Goal: Check status: Check status

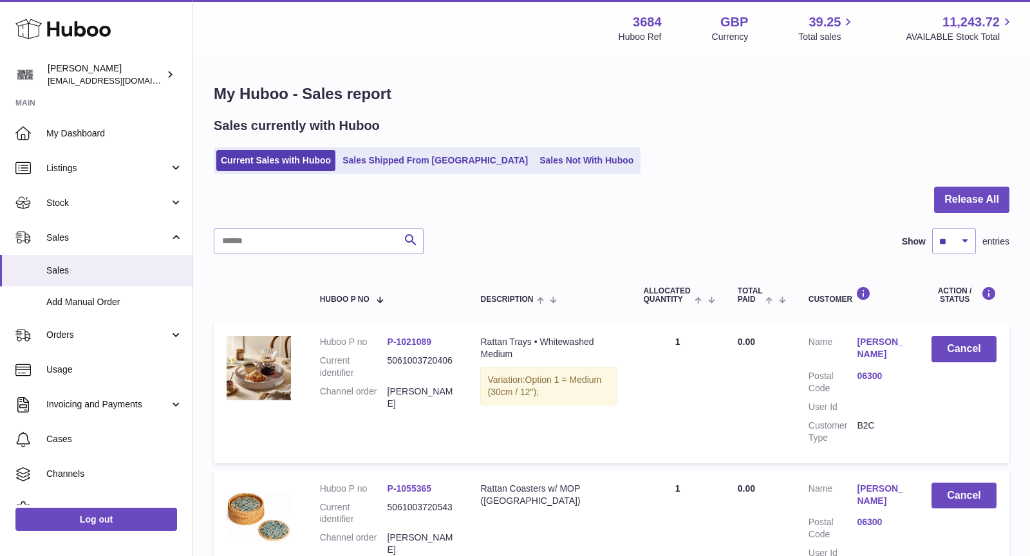
scroll to position [85, 0]
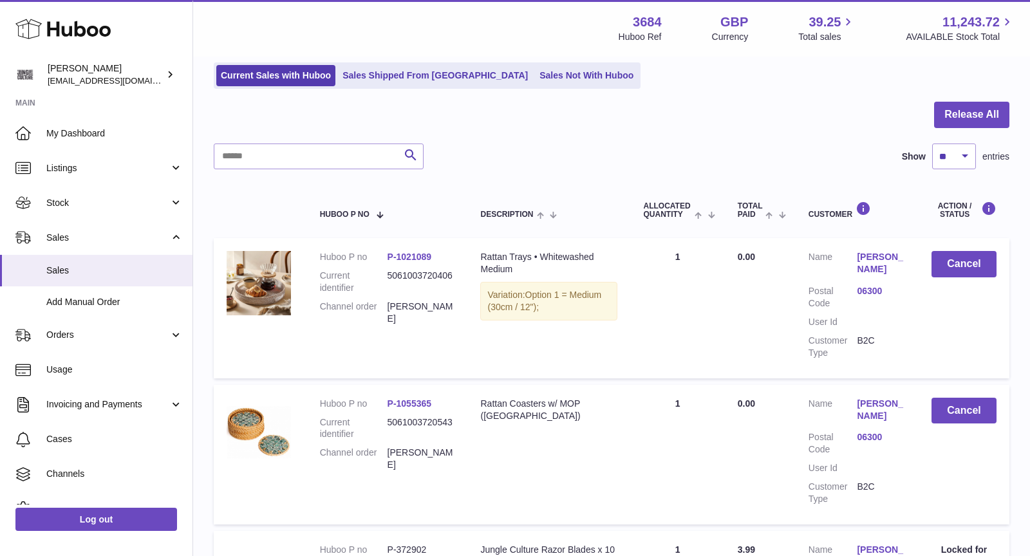
click at [422, 76] on link "Sales Shipped From [GEOGRAPHIC_DATA]" at bounding box center [435, 75] width 194 height 21
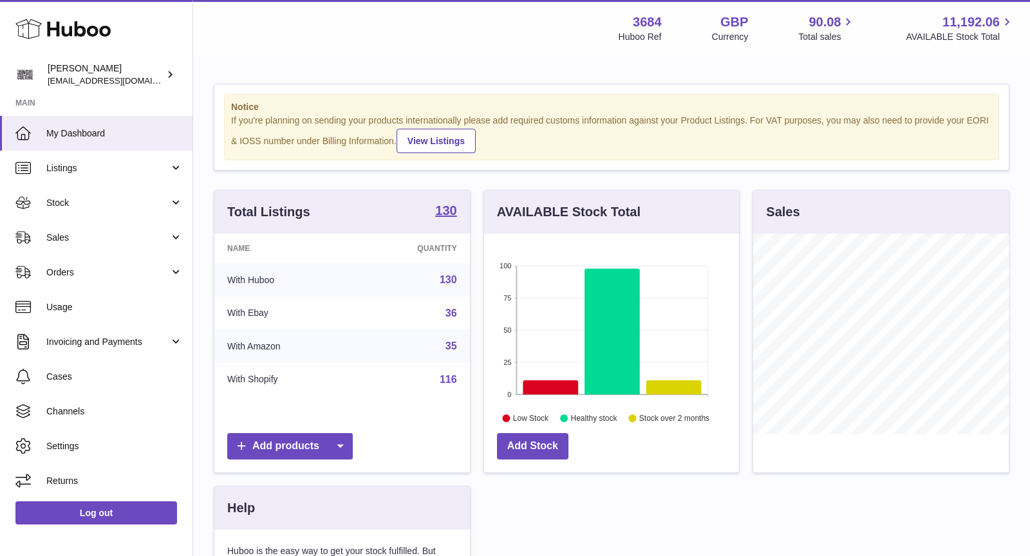
scroll to position [200, 256]
click at [113, 232] on span "Sales" at bounding box center [107, 238] width 123 height 12
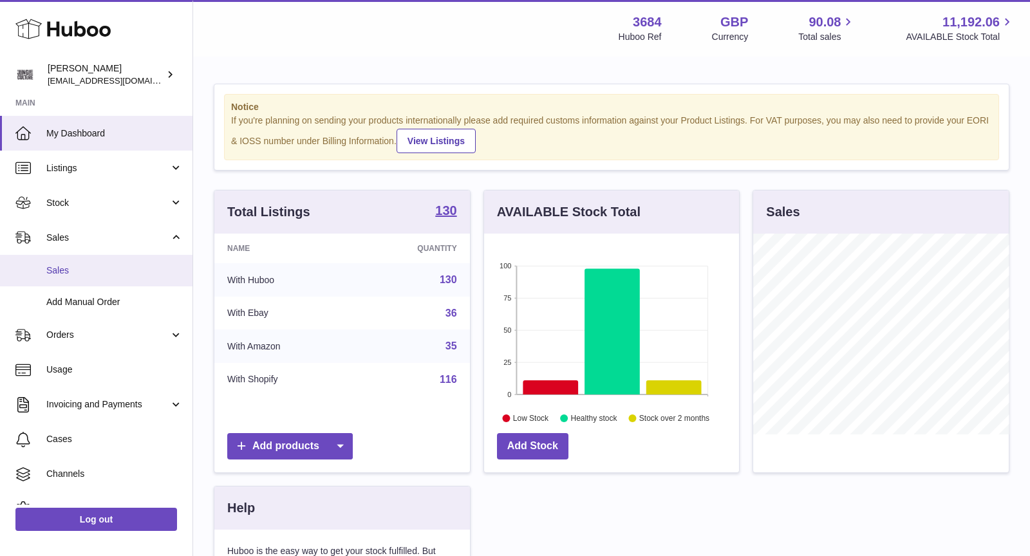
click at [109, 267] on span "Sales" at bounding box center [114, 271] width 136 height 12
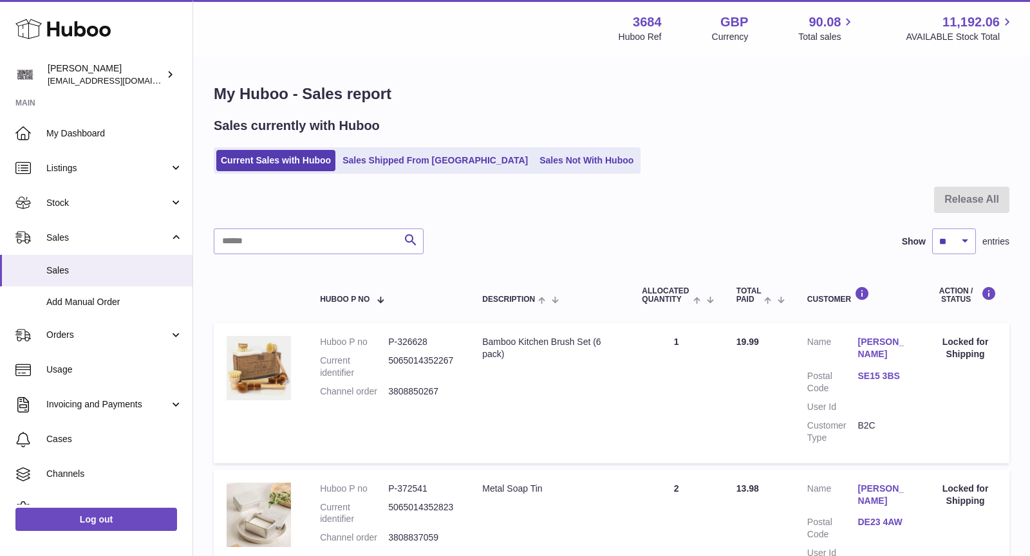
click at [535, 160] on link "Sales Not With Huboo" at bounding box center [586, 160] width 103 height 21
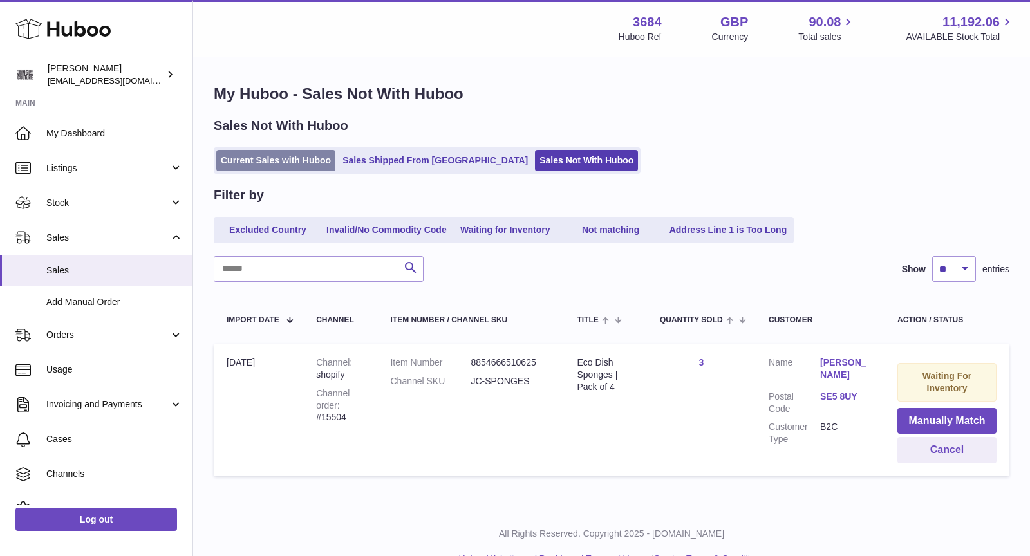
click at [307, 163] on link "Current Sales with Huboo" at bounding box center [275, 160] width 119 height 21
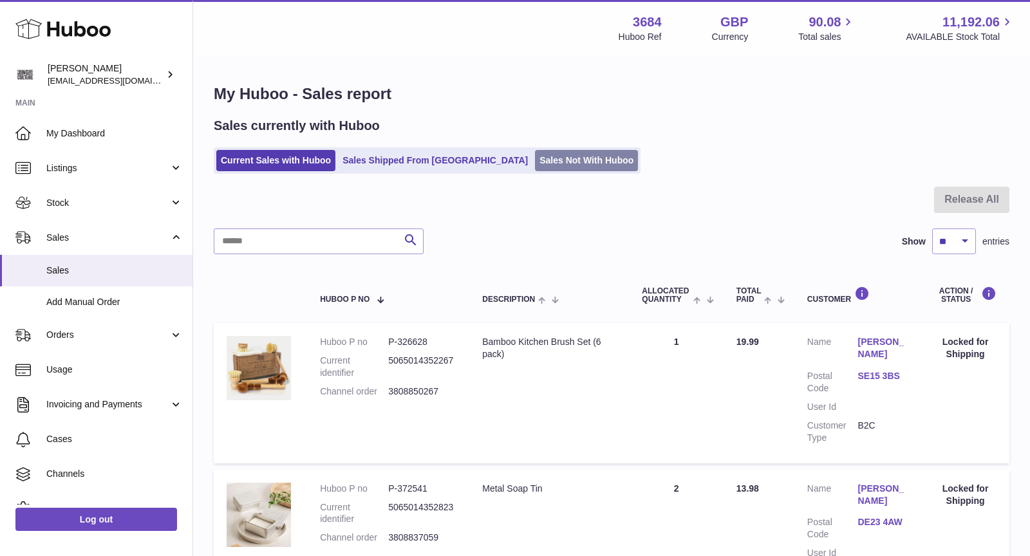
click at [544, 153] on link "Sales Not With Huboo" at bounding box center [586, 160] width 103 height 21
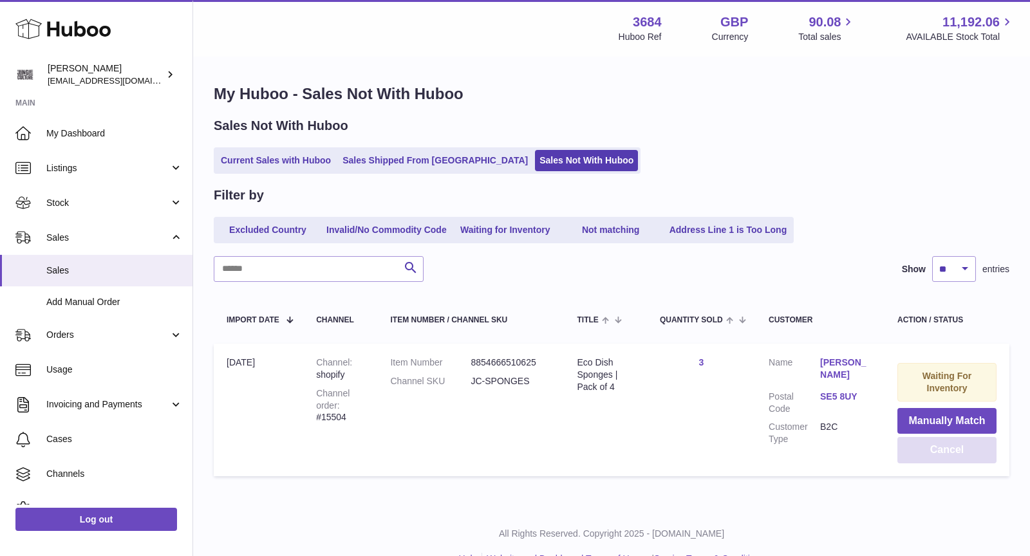
click at [962, 448] on button "Cancel" at bounding box center [946, 450] width 99 height 26
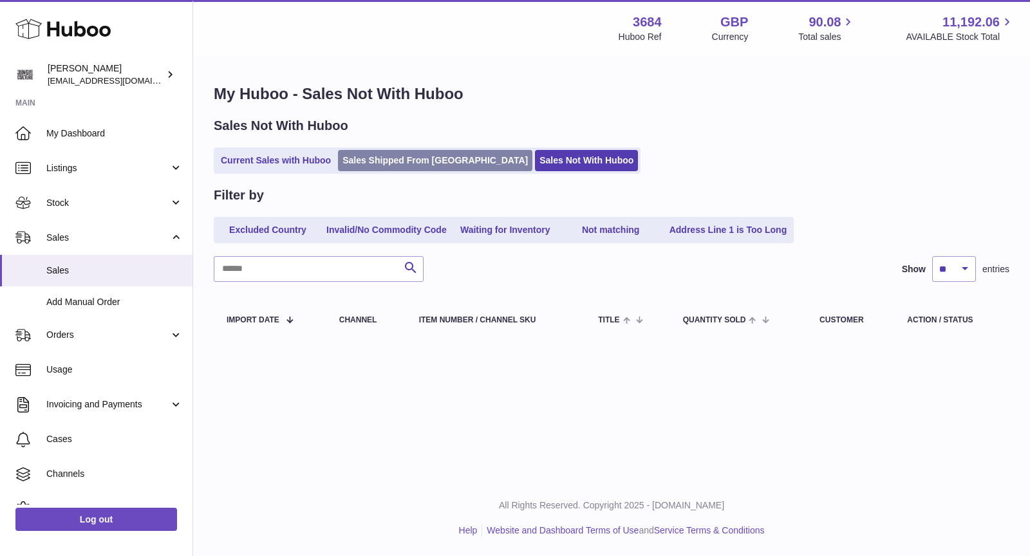
click at [384, 158] on link "Sales Shipped From [GEOGRAPHIC_DATA]" at bounding box center [435, 160] width 194 height 21
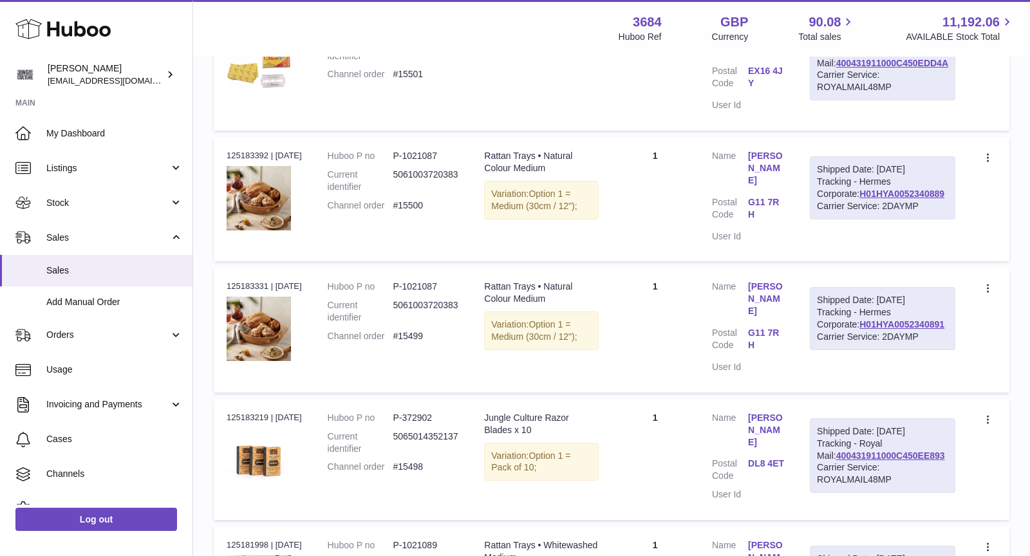
scroll to position [1236, 0]
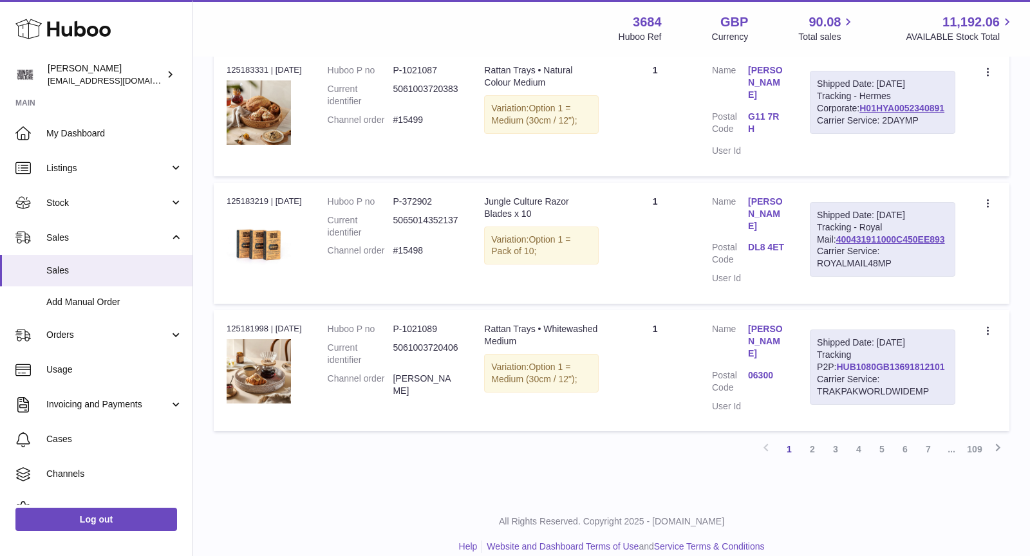
click at [926, 362] on link "HUB1080GB13691812101" at bounding box center [890, 367] width 108 height 10
click at [885, 362] on link "HUB1080GB13691812101" at bounding box center [890, 367] width 108 height 10
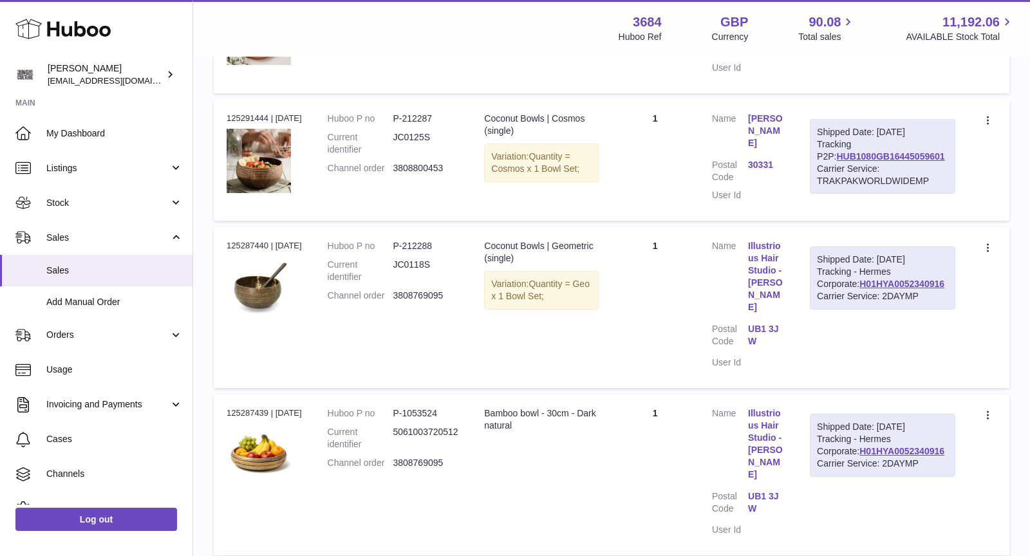
scroll to position [0, 0]
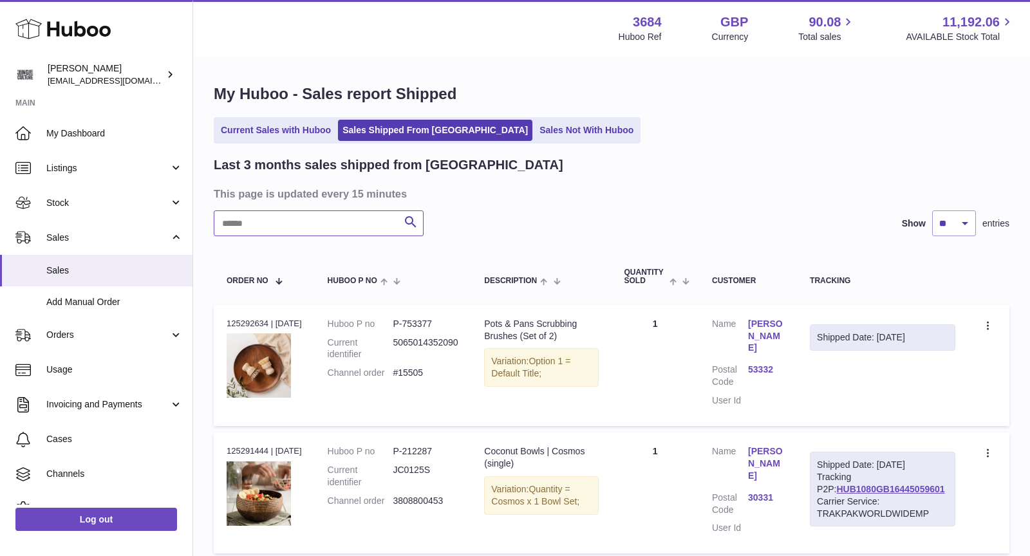
click at [350, 224] on input "text" at bounding box center [319, 224] width 210 height 26
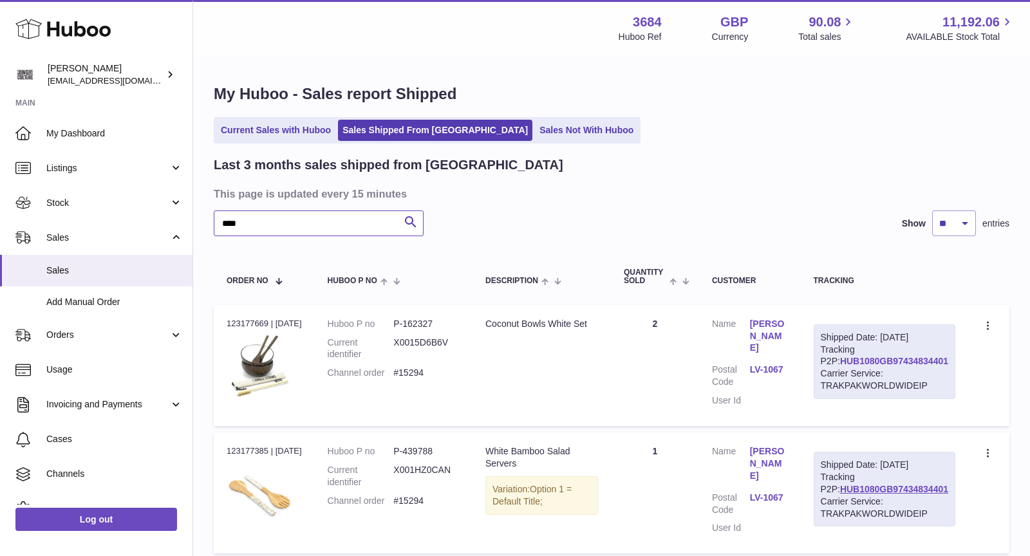
type input "****"
click at [910, 366] on link "HUB1080GB97434834401" at bounding box center [894, 361] width 108 height 10
drag, startPoint x: 440, startPoint y: 379, endPoint x: 335, endPoint y: 377, distance: 104.3
click at [335, 377] on dl "Huboo P no P-162327 Current identifier X0015D6B6V Channel order #15294" at bounding box center [394, 352] width 132 height 68
copy dl "Channel order #15294"
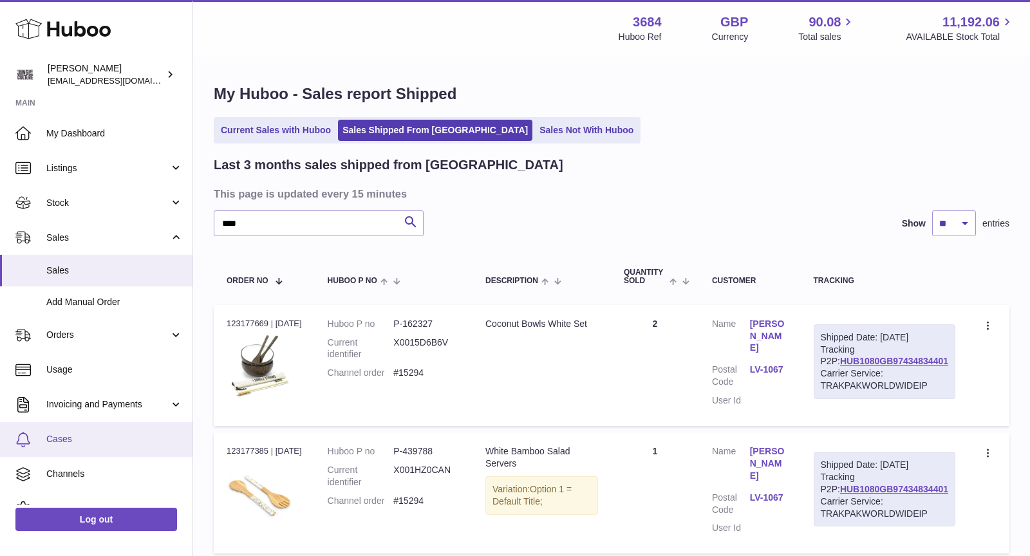
click at [72, 442] on span "Cases" at bounding box center [114, 439] width 136 height 12
